Goal: Information Seeking & Learning: Check status

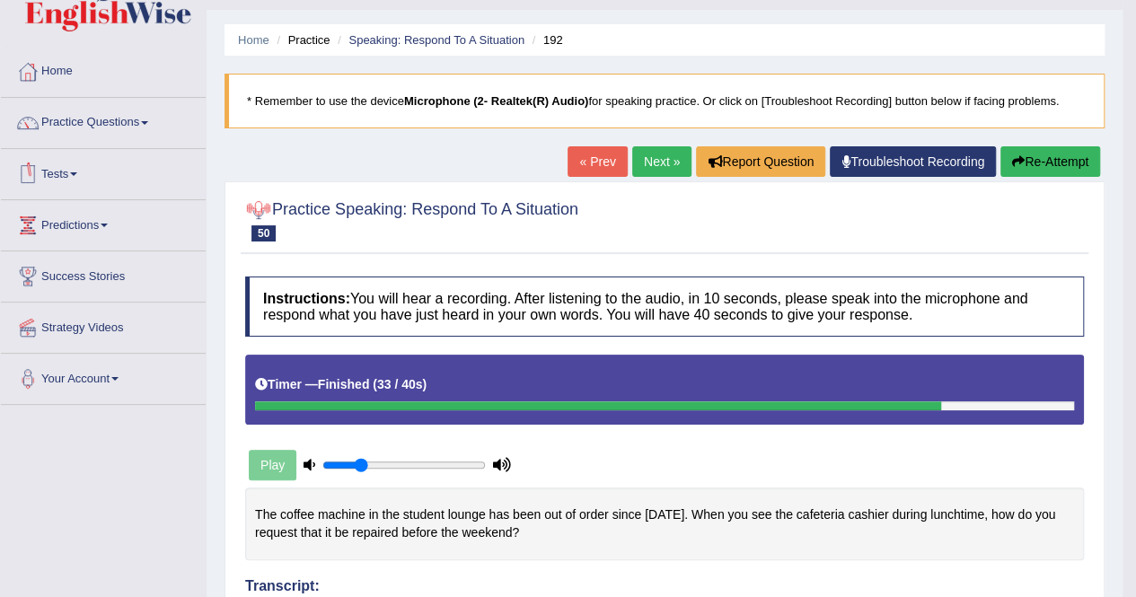
click at [75, 170] on link "Tests" at bounding box center [103, 171] width 205 height 45
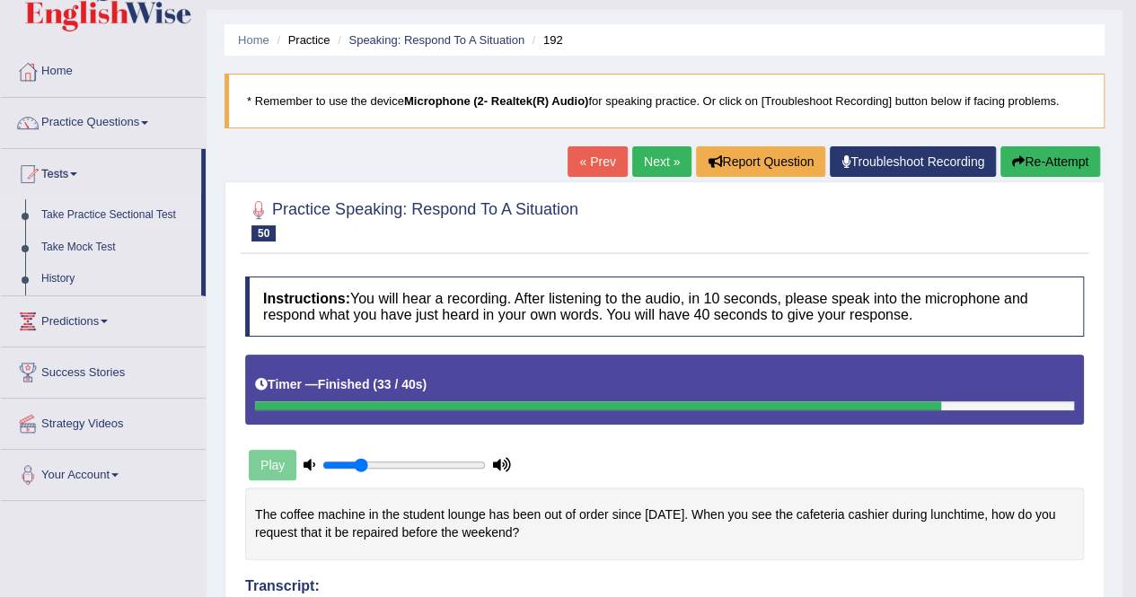
click at [122, 209] on link "Take Practice Sectional Test" at bounding box center [117, 215] width 168 height 32
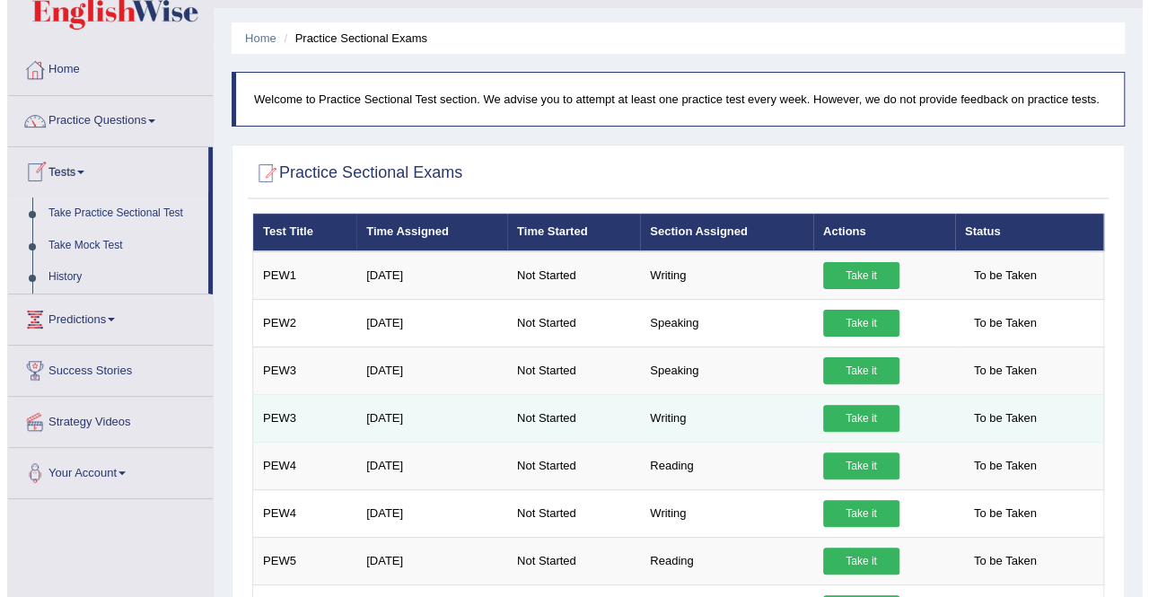
scroll to position [43, 0]
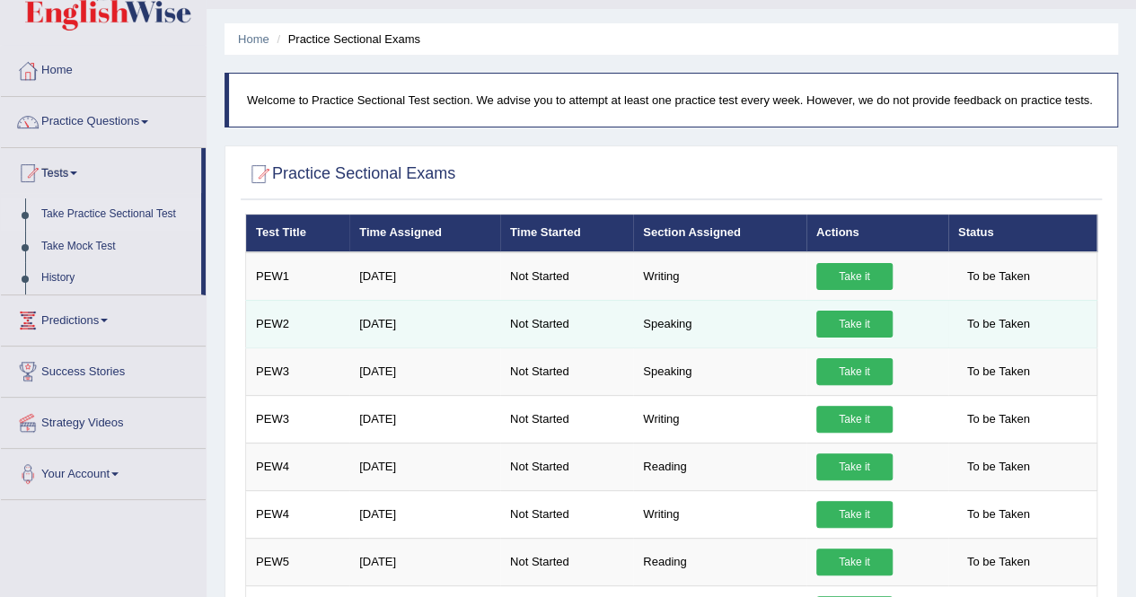
click at [849, 326] on link "Take it" at bounding box center [854, 324] width 76 height 27
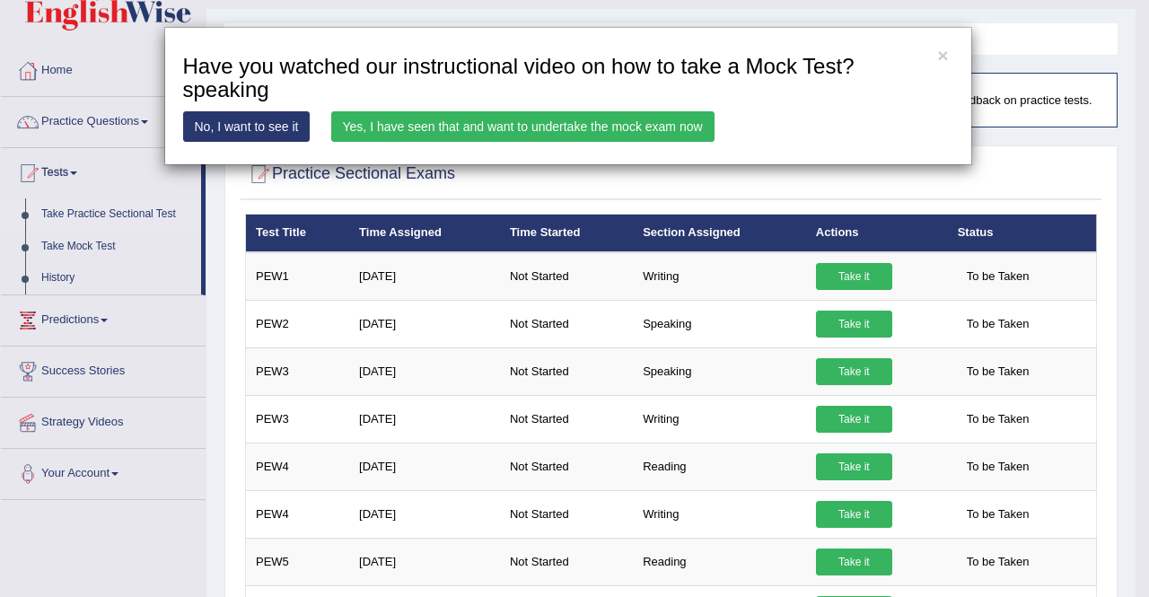
click at [399, 120] on link "Yes, I have seen that and want to undertake the mock exam now" at bounding box center [522, 126] width 383 height 31
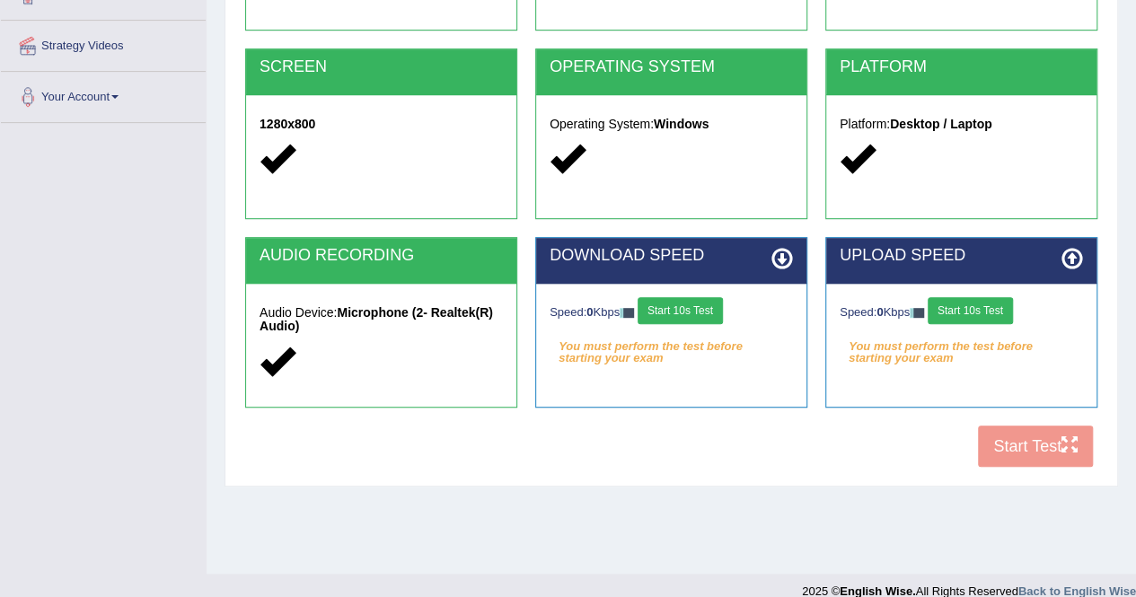
scroll to position [323, 0]
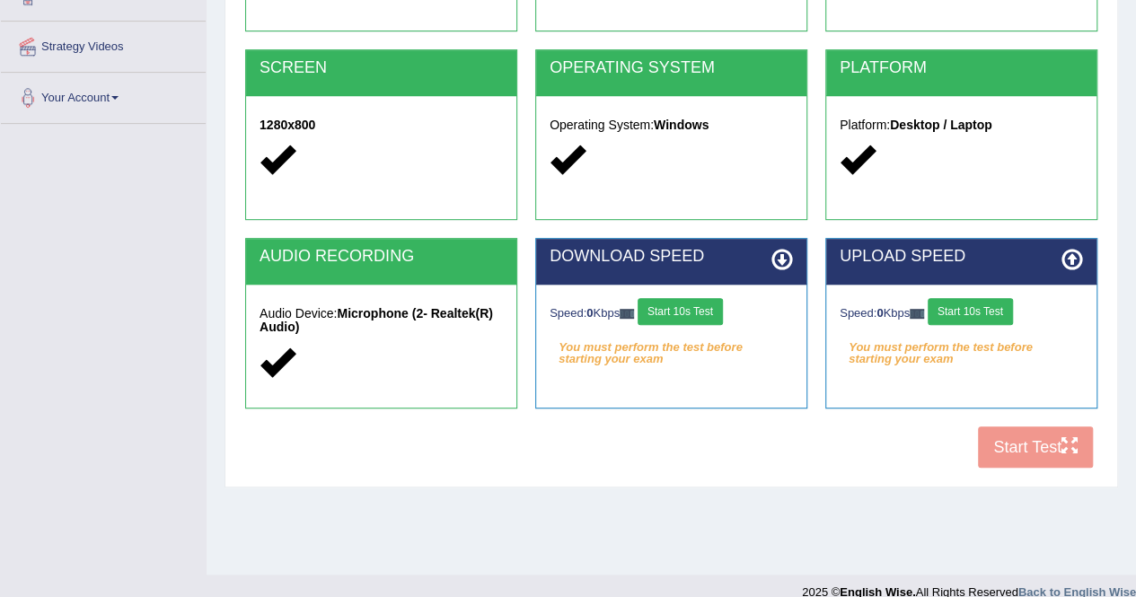
click at [679, 304] on button "Start 10s Test" at bounding box center [680, 311] width 85 height 27
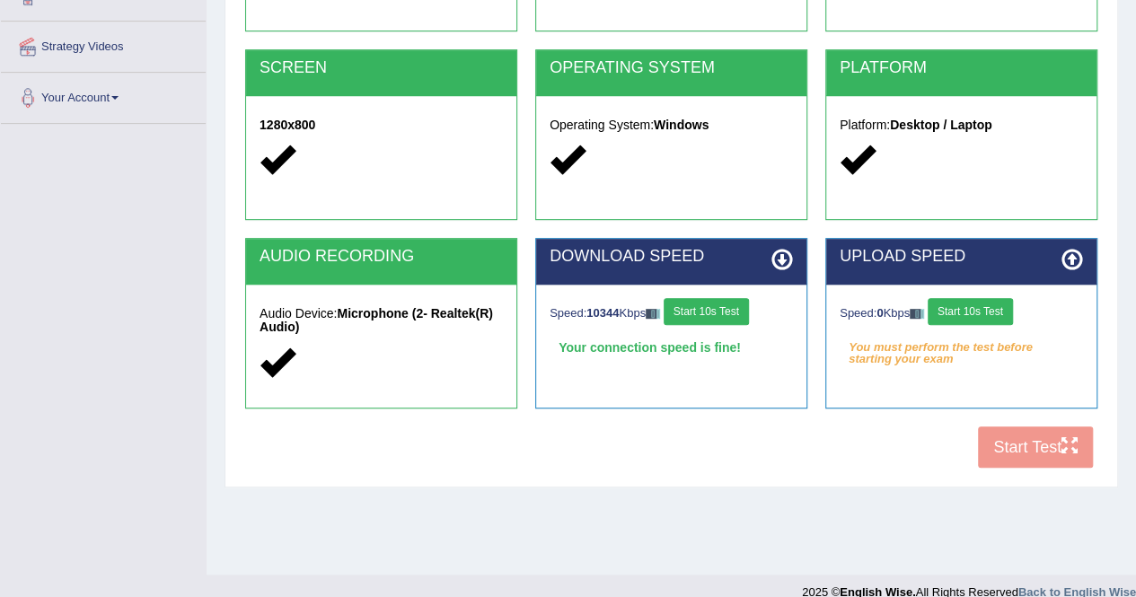
click at [999, 304] on button "Start 10s Test" at bounding box center [970, 311] width 85 height 27
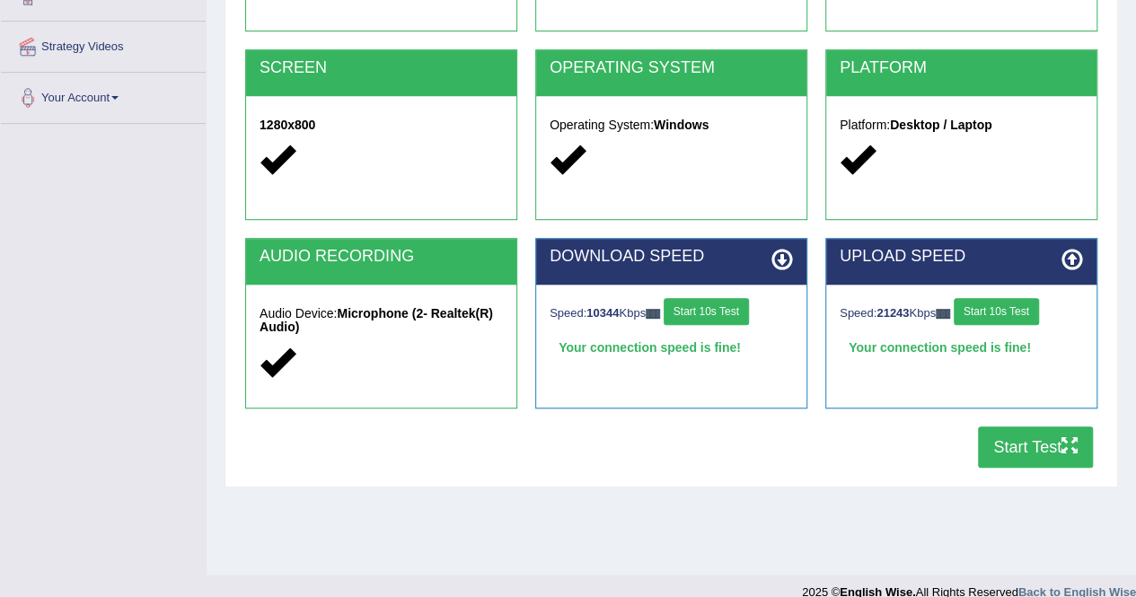
click at [1010, 453] on button "Start Test" at bounding box center [1035, 447] width 115 height 41
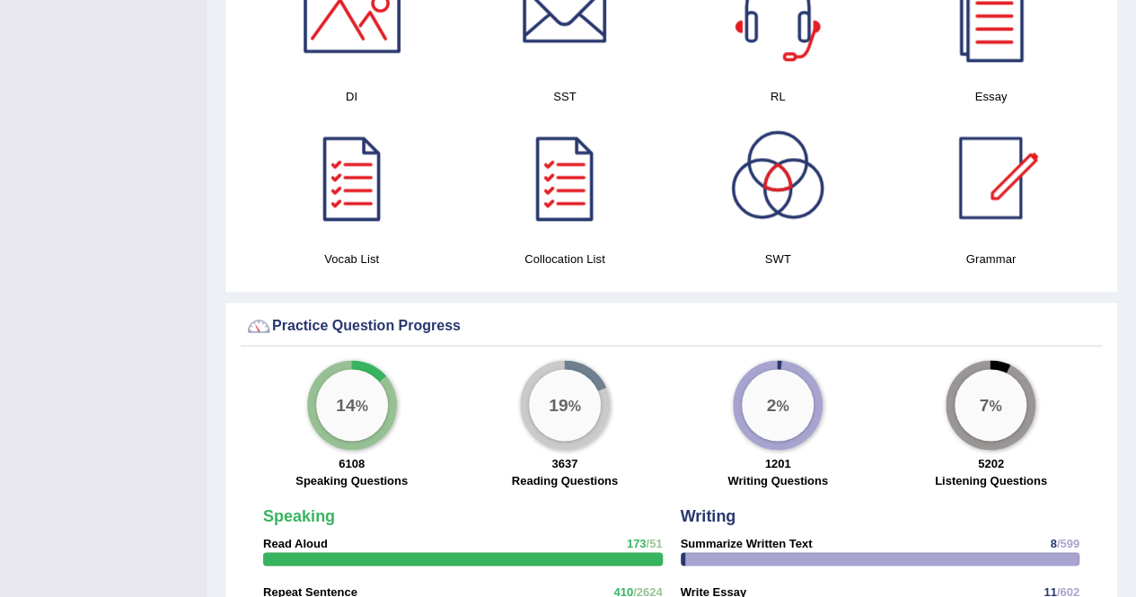
scroll to position [1568, 0]
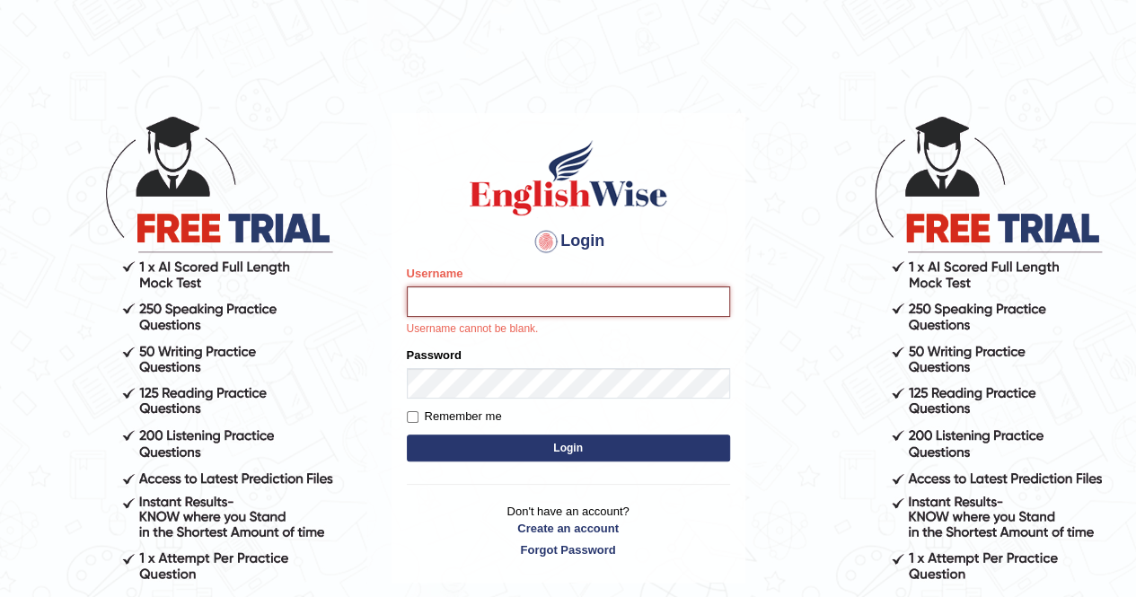
type input "anchalsheoran"
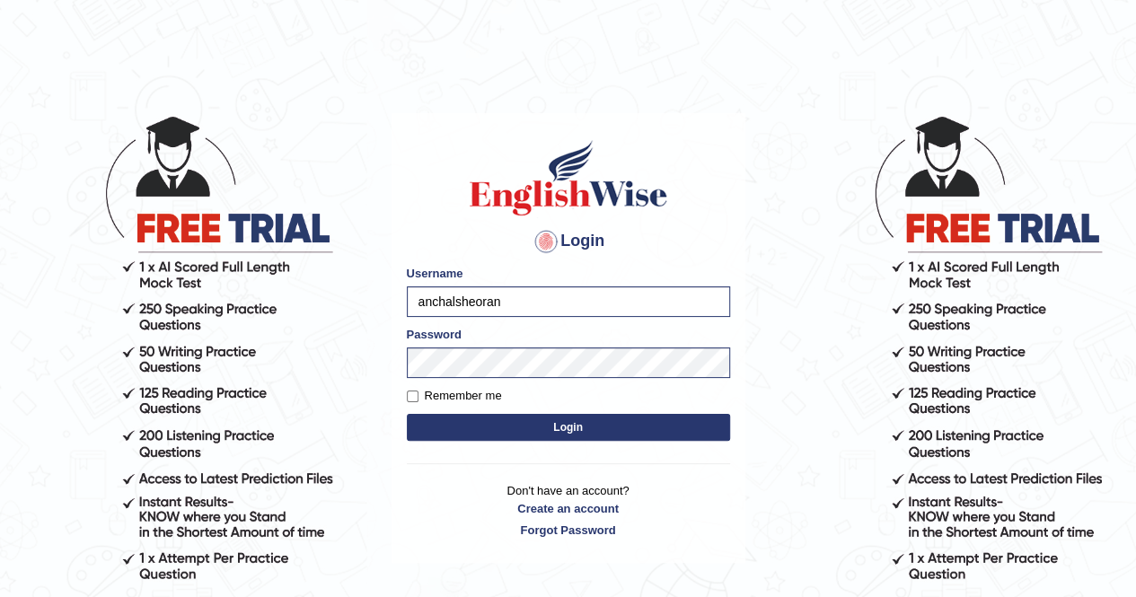
click at [407, 414] on button "Login" at bounding box center [568, 427] width 323 height 27
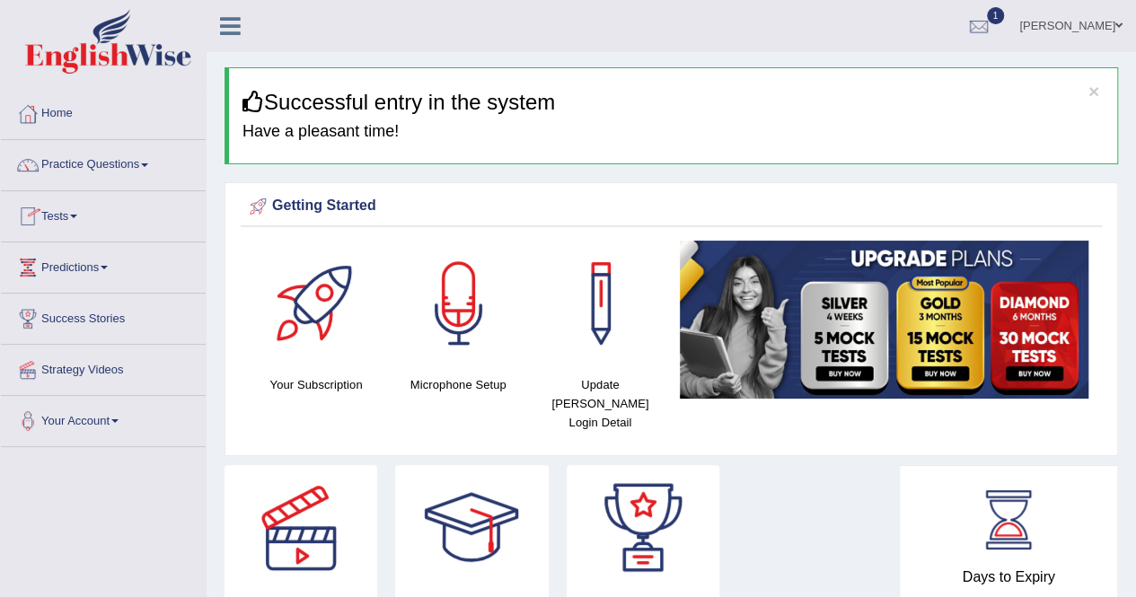
click at [57, 207] on link "Tests" at bounding box center [103, 213] width 205 height 45
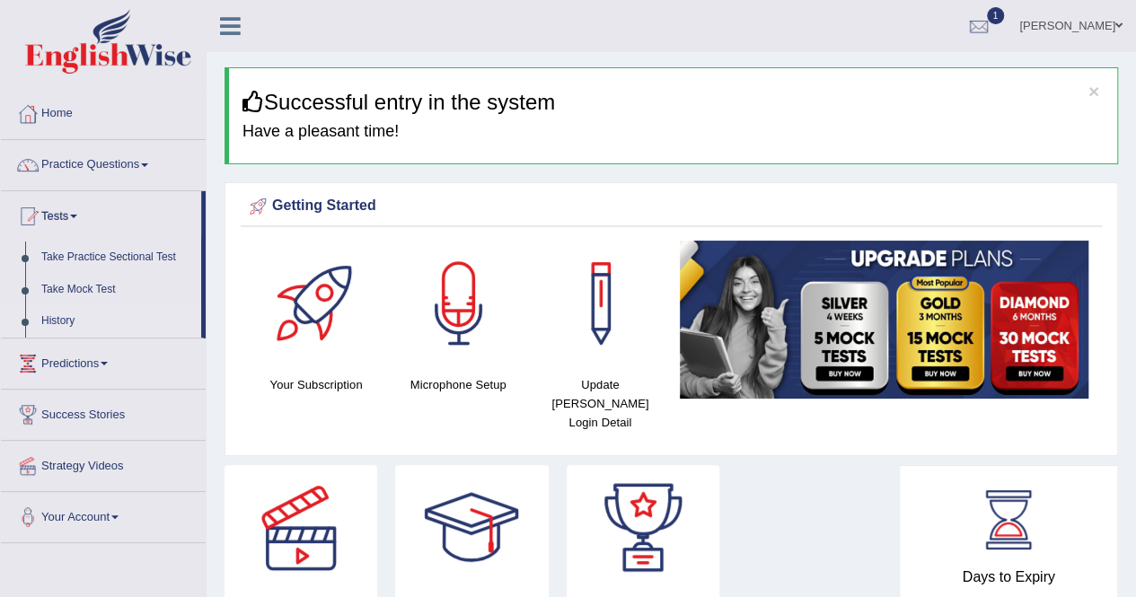
click at [60, 314] on link "History" at bounding box center [117, 321] width 168 height 32
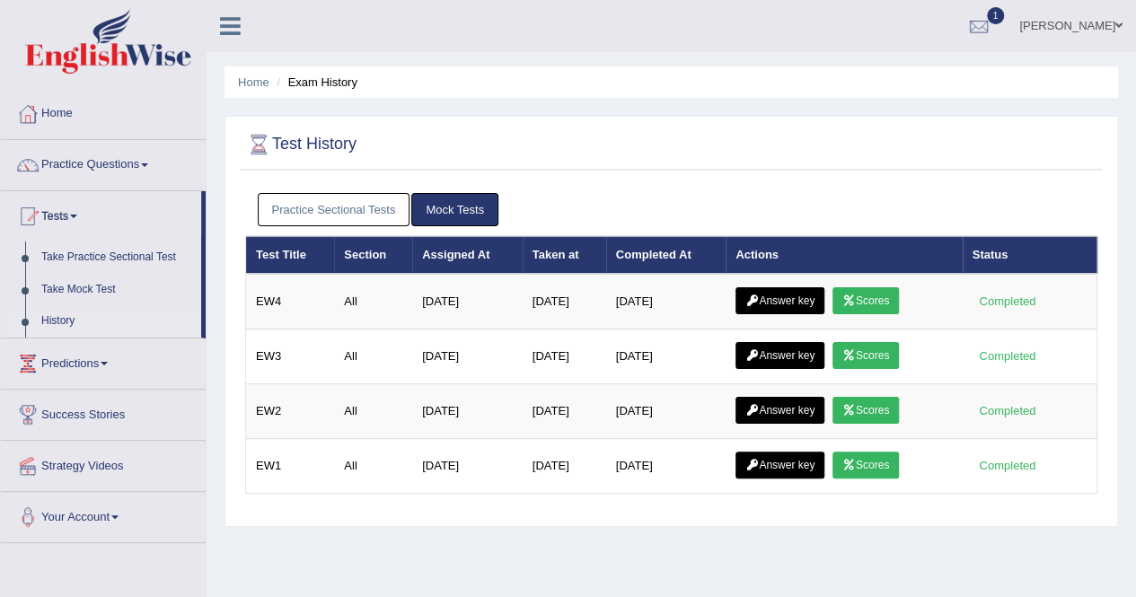
click at [339, 215] on link "Practice Sectional Tests" at bounding box center [334, 209] width 153 height 33
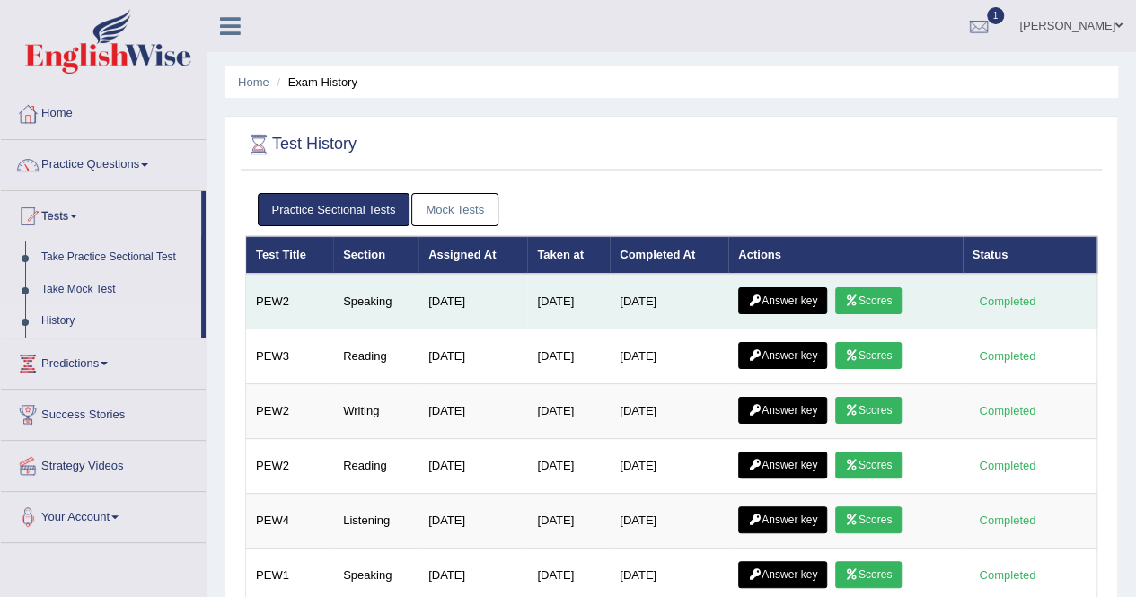
click at [867, 293] on link "Scores" at bounding box center [868, 300] width 66 height 27
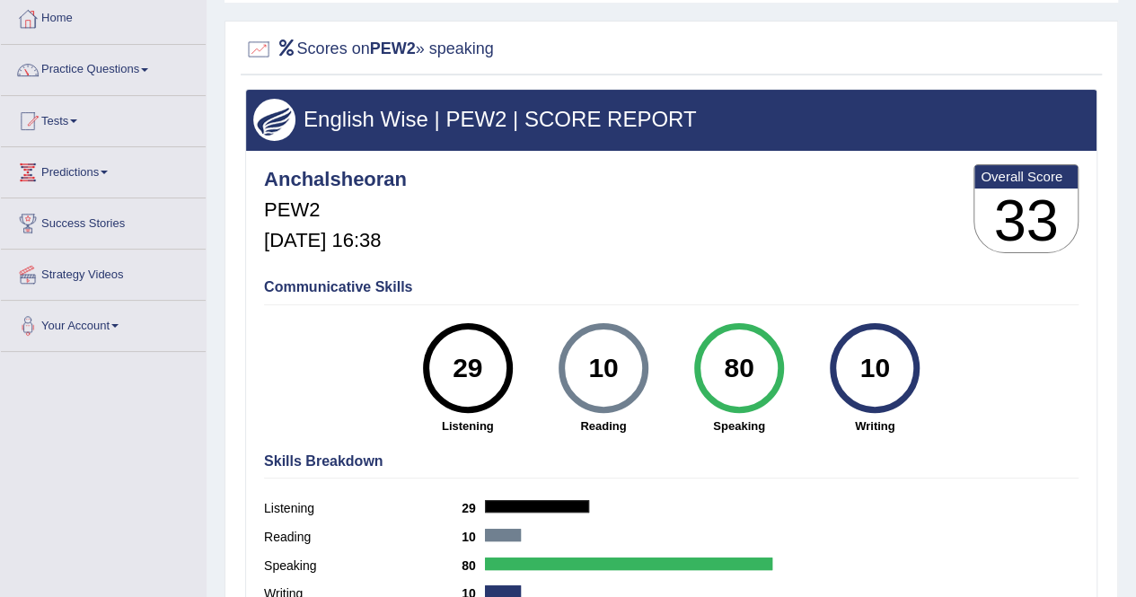
scroll to position [92, 0]
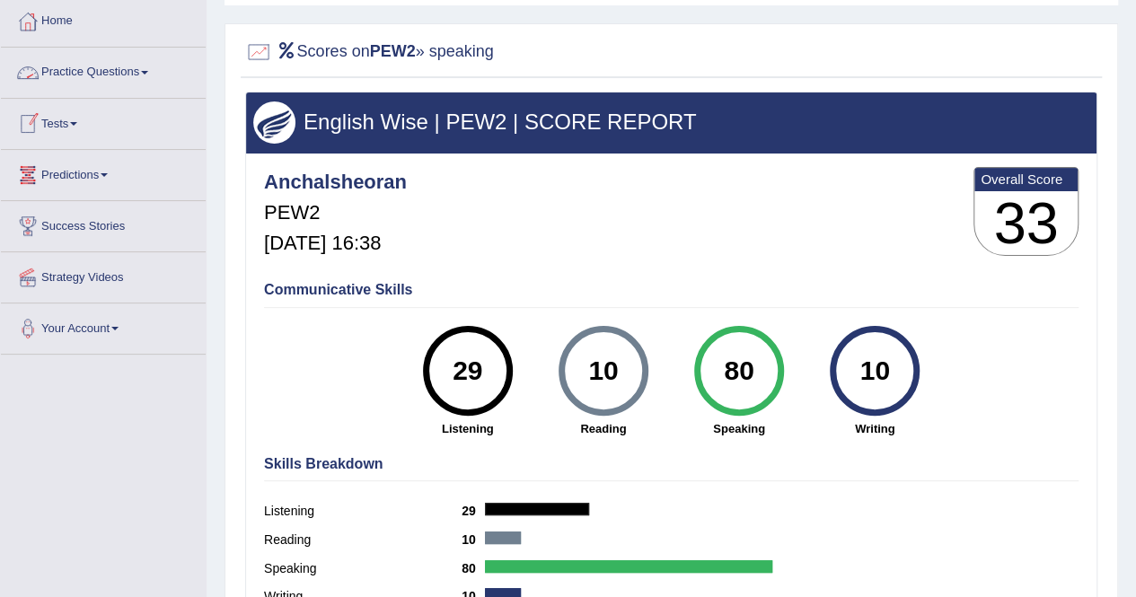
click at [80, 69] on link "Practice Questions" at bounding box center [103, 70] width 205 height 45
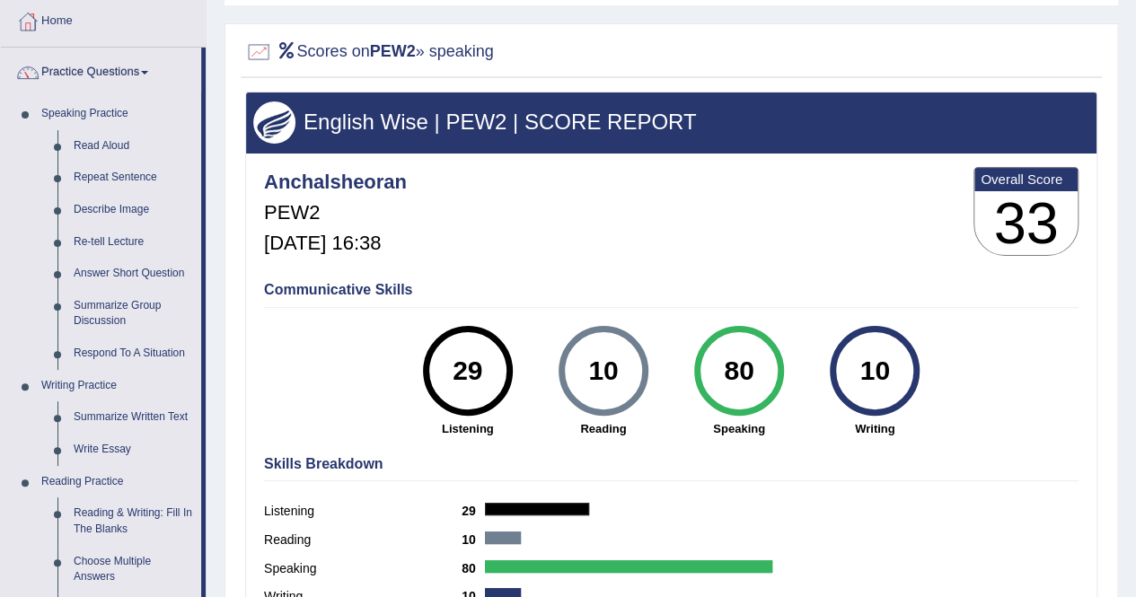
click at [54, 67] on link "Practice Questions" at bounding box center [101, 70] width 200 height 45
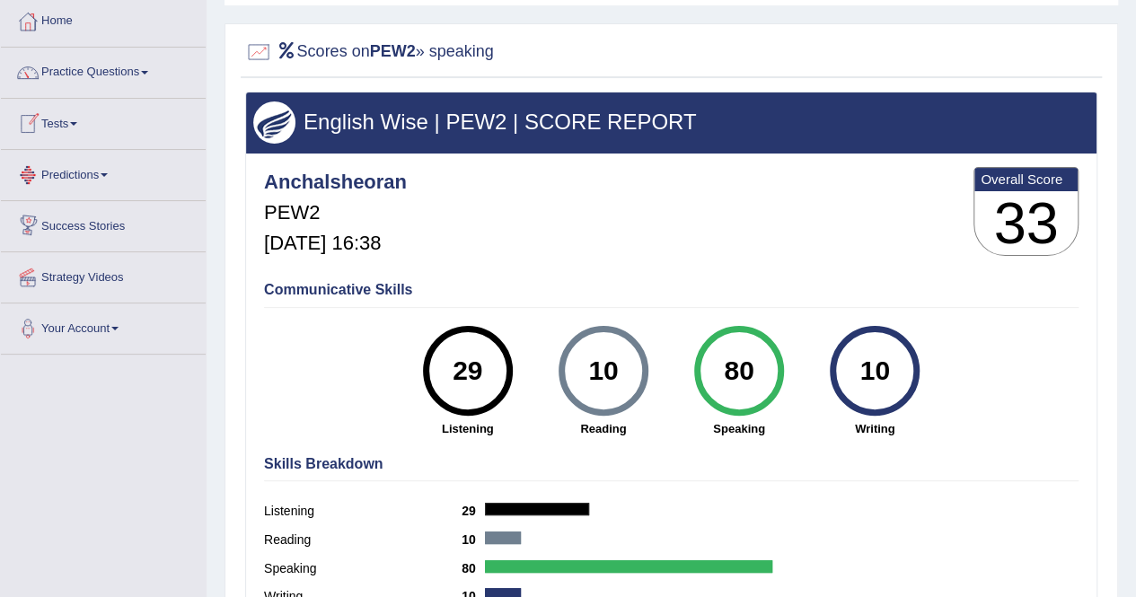
click at [57, 125] on link "Tests" at bounding box center [103, 121] width 205 height 45
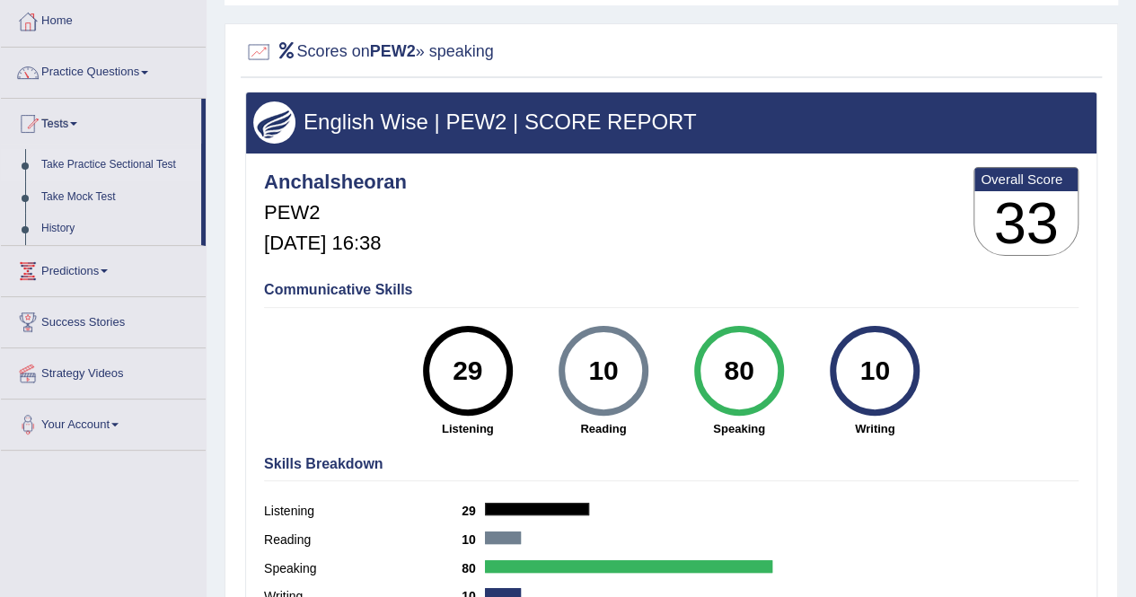
click at [64, 164] on link "Take Practice Sectional Test" at bounding box center [117, 165] width 168 height 32
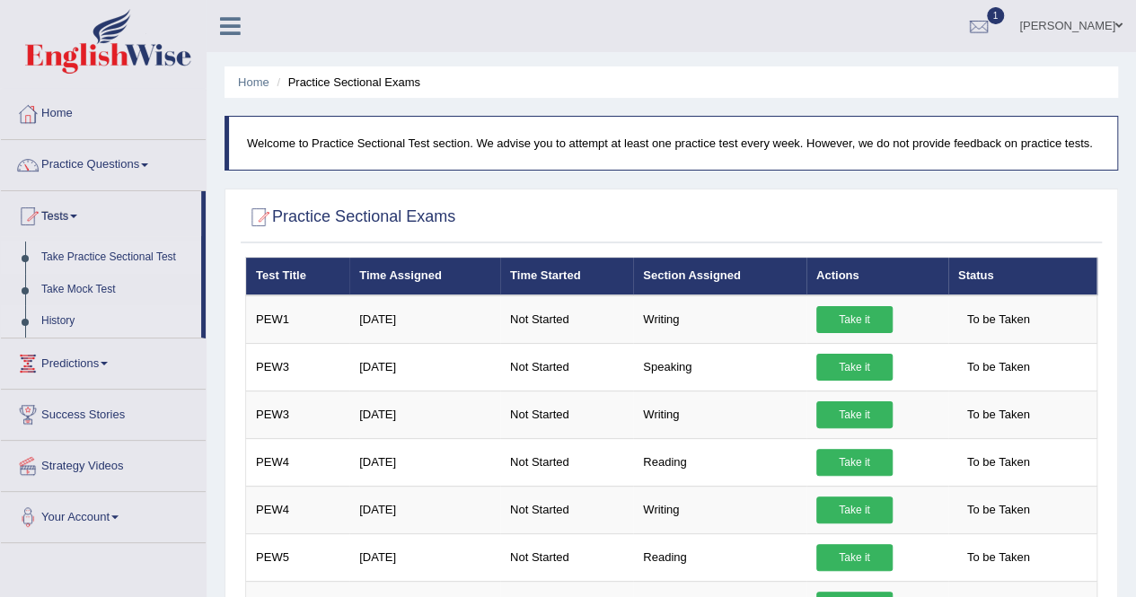
click at [66, 314] on link "History" at bounding box center [117, 321] width 168 height 32
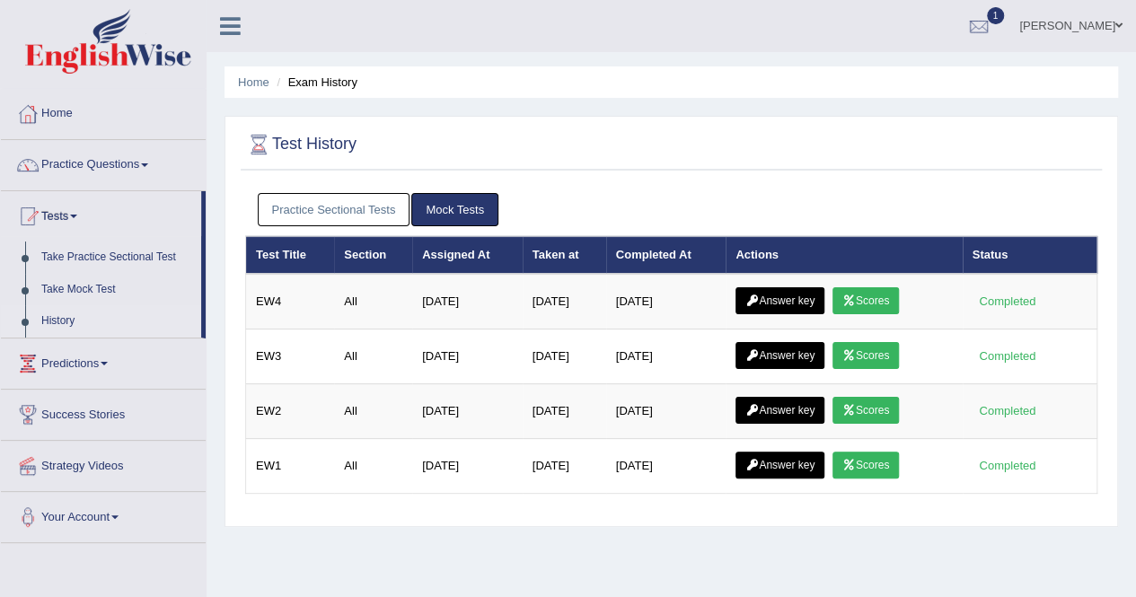
click at [314, 208] on link "Practice Sectional Tests" at bounding box center [334, 209] width 153 height 33
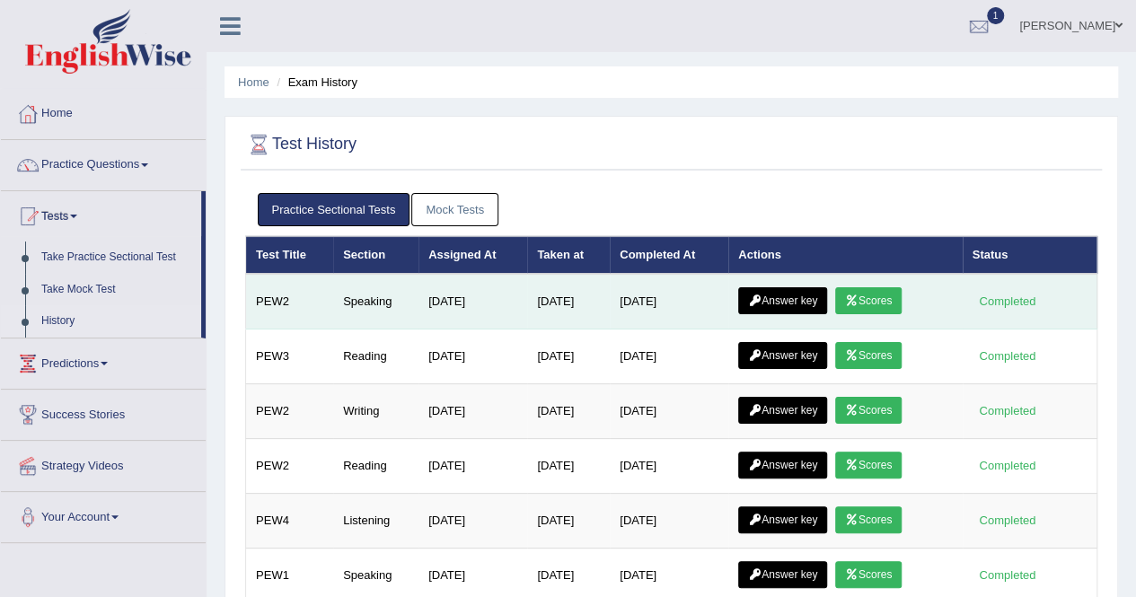
click at [780, 304] on link "Answer key" at bounding box center [782, 300] width 89 height 27
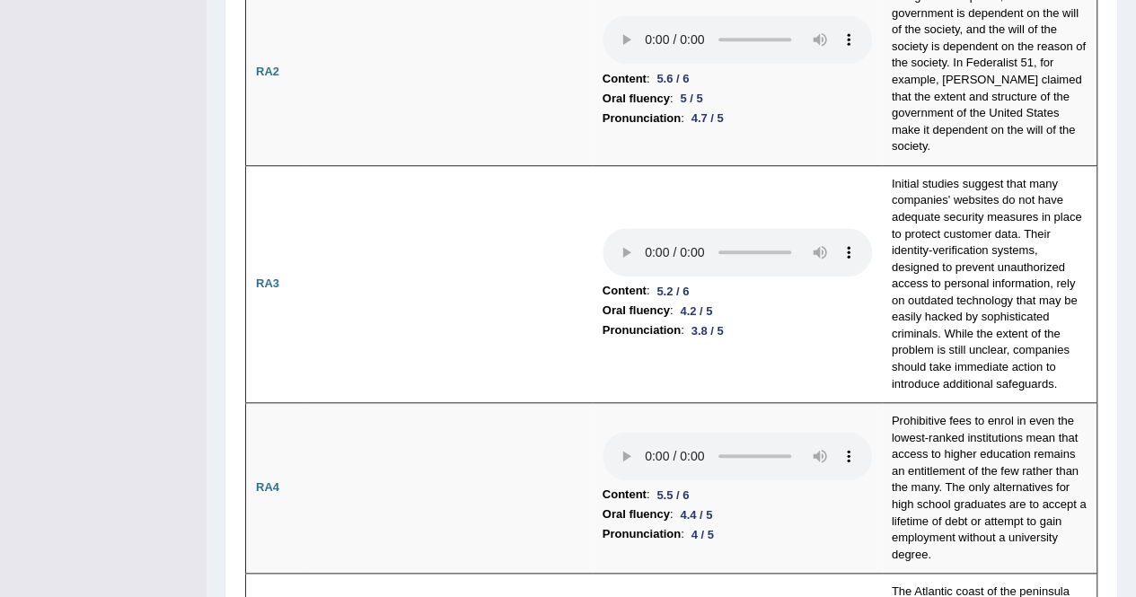
scroll to position [606, 0]
click at [631, 180] on td "Content : 5.2 / 6 Oral fluency : 4.2 / 5 Pronunciation : 3.8 / 5" at bounding box center [737, 284] width 289 height 237
